Goal: Task Accomplishment & Management: Manage account settings

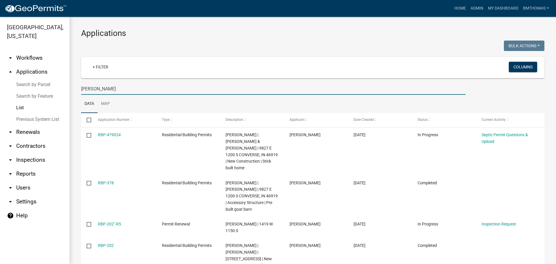
scroll to position [45, 0]
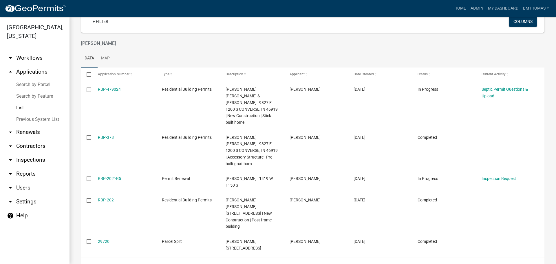
drag, startPoint x: 105, startPoint y: 44, endPoint x: 70, endPoint y: 44, distance: 35.0
click at [70, 44] on div "Applications Bulk Actions Void Expire Lock Withdraw + Filter Columns [PERSON_NA…" at bounding box center [313, 127] width 487 height 313
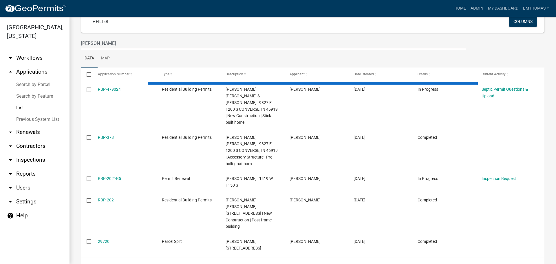
scroll to position [44, 0]
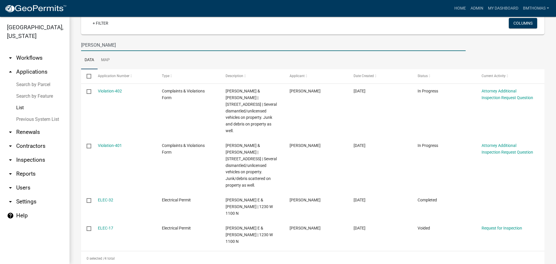
type input "[PERSON_NAME]"
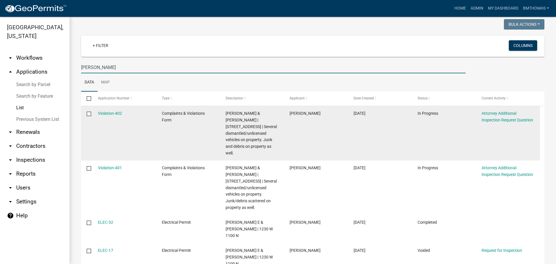
scroll to position [0, 0]
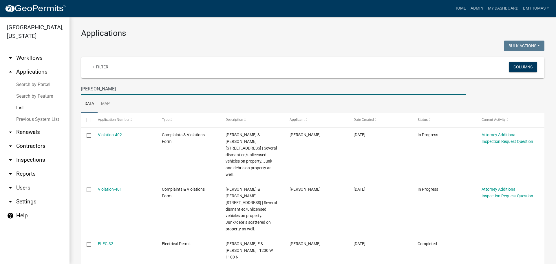
drag, startPoint x: 112, startPoint y: 89, endPoint x: 74, endPoint y: 85, distance: 38.2
click at [74, 85] on div "Applications Bulk Actions Void Expire Lock Withdraw + Filter Columns [PERSON_NA…" at bounding box center [313, 169] width 487 height 304
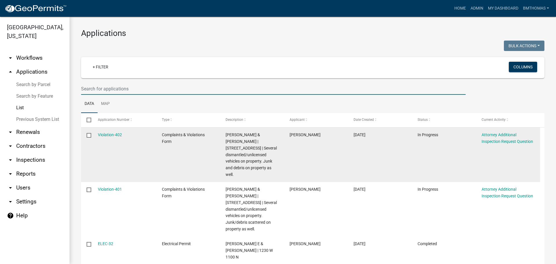
select select "3: 100"
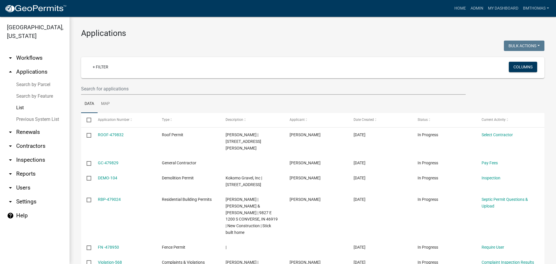
click at [35, 153] on link "arrow_drop_down Inspections" at bounding box center [35, 160] width 70 height 14
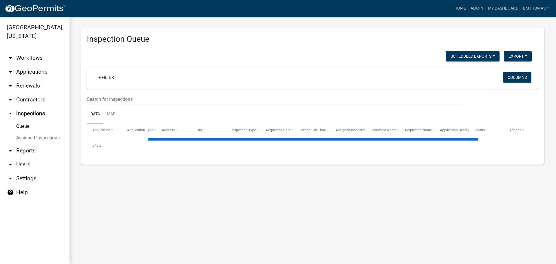
click at [33, 132] on link "Assigned Inspections" at bounding box center [35, 138] width 70 height 12
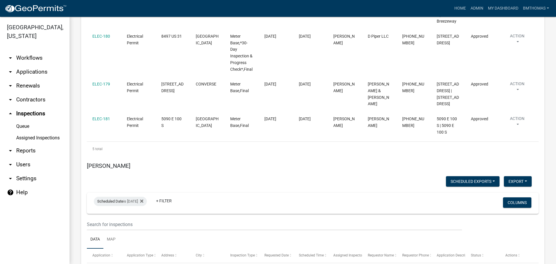
scroll to position [3678, 0]
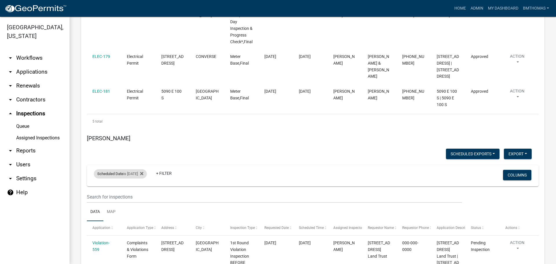
click at [132, 169] on div "Scheduled Date is [DATE]" at bounding box center [120, 173] width 53 height 9
click at [143, 123] on input "[DATE]" at bounding box center [125, 123] width 41 height 12
type input "[DATE]"
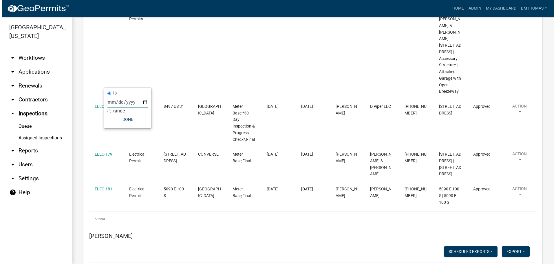
scroll to position [3724, 0]
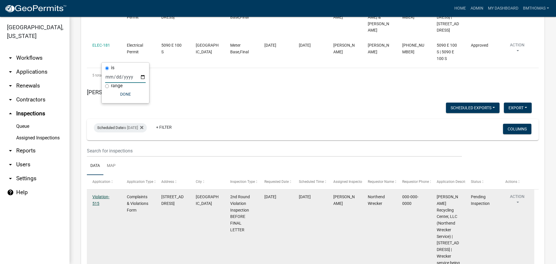
click at [100, 194] on link "Violation-515" at bounding box center [100, 199] width 17 height 11
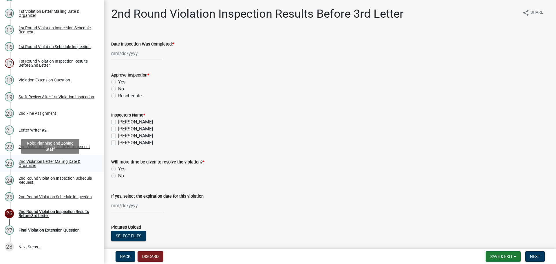
scroll to position [339, 0]
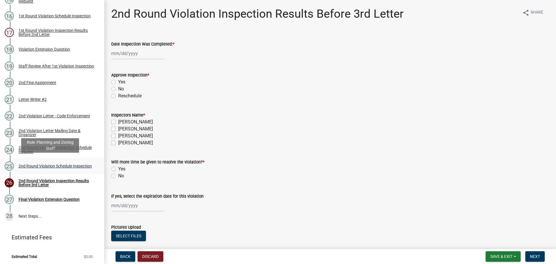
click at [35, 166] on div "2nd Round Violation Schedule Inspection" at bounding box center [55, 166] width 73 height 4
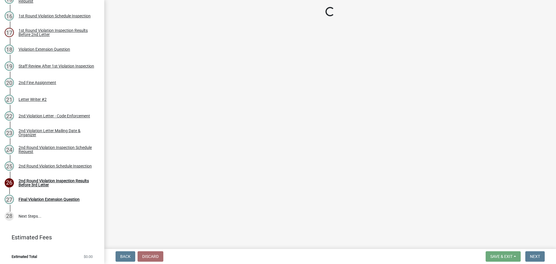
select select "0324ce59-dc13-463c-88f6-21718b6e040a"
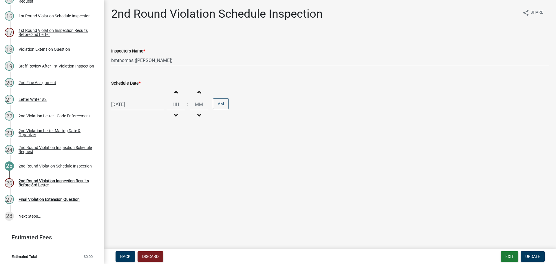
select select "9"
select select "2025"
click at [118, 107] on div "[DATE] [PERSON_NAME] Apr May Jun [DATE] Aug Sep Oct Nov [DATE] 1526 1527 1528 1…" at bounding box center [137, 104] width 53 height 12
click at [153, 155] on div "19" at bounding box center [153, 153] width 9 height 9
type input "[DATE]"
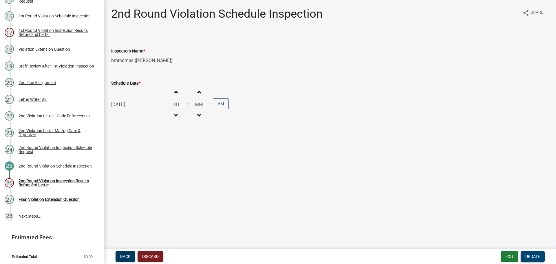
click at [528, 257] on span "Update" at bounding box center [532, 256] width 15 height 5
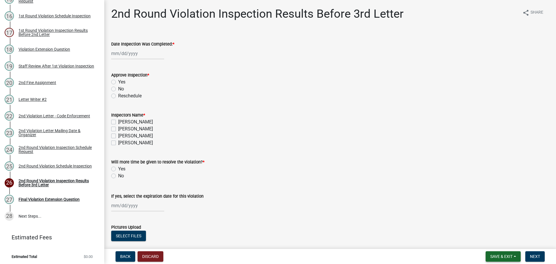
click at [505, 256] on span "Save & Exit" at bounding box center [501, 256] width 22 height 5
click at [501, 244] on button "Save & Exit" at bounding box center [497, 241] width 46 height 14
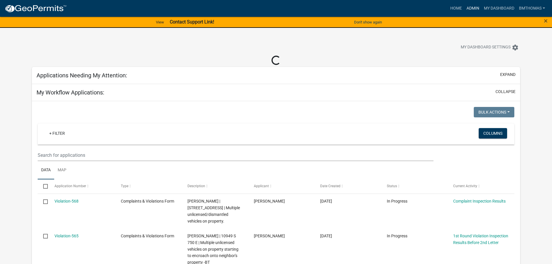
click at [471, 8] on link "Admin" at bounding box center [472, 8] width 17 height 11
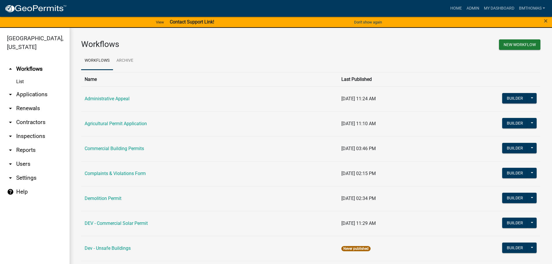
click at [37, 88] on link "arrow_drop_down Applications" at bounding box center [35, 94] width 70 height 14
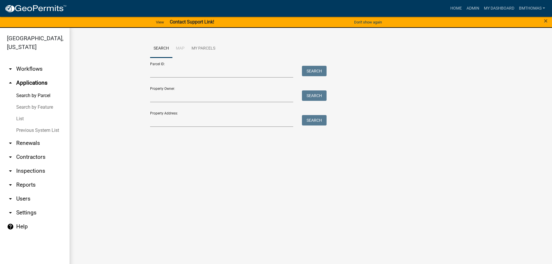
click at [23, 113] on link "List" at bounding box center [35, 119] width 70 height 12
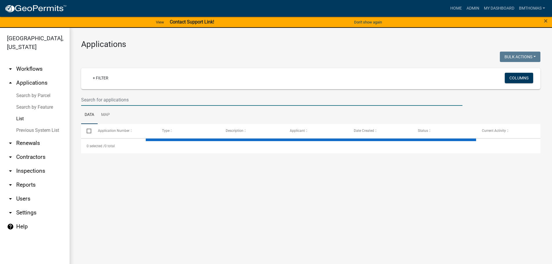
click at [121, 98] on input "text" at bounding box center [271, 100] width 381 height 12
select select "3: 100"
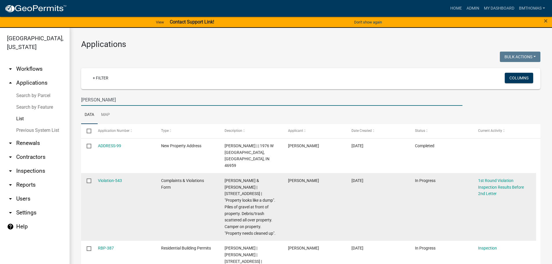
scroll to position [13, 0]
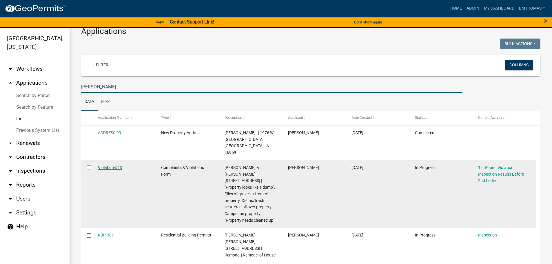
type input "[PERSON_NAME]"
click at [103, 165] on link "Violation-543" at bounding box center [110, 167] width 24 height 5
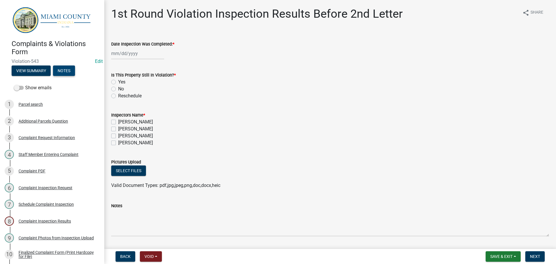
click at [67, 70] on button "Notes" at bounding box center [64, 70] width 22 height 10
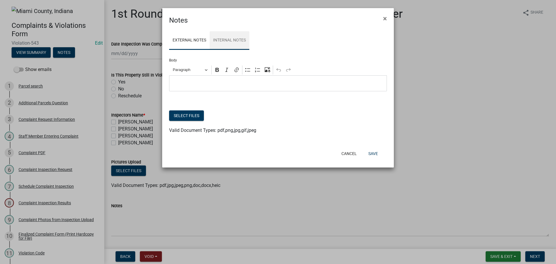
click at [232, 45] on link "Internal Notes" at bounding box center [230, 40] width 40 height 19
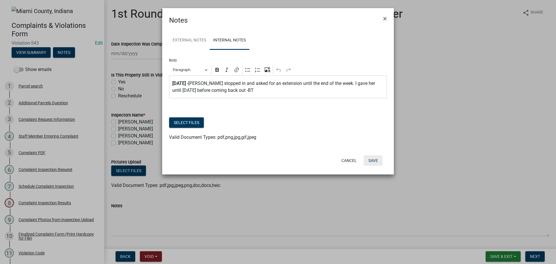
click at [375, 162] on button "Save" at bounding box center [373, 160] width 19 height 10
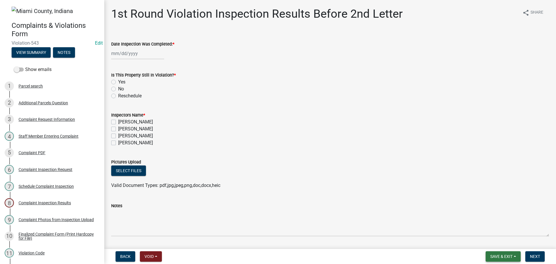
click at [499, 261] on button "Save & Exit" at bounding box center [503, 256] width 35 height 10
click at [498, 245] on button "Save & Exit" at bounding box center [497, 241] width 46 height 14
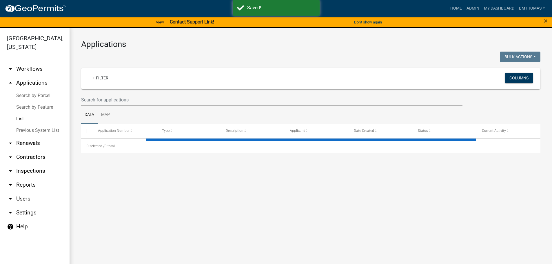
select select "3: 100"
